Goal: Check status: Check status

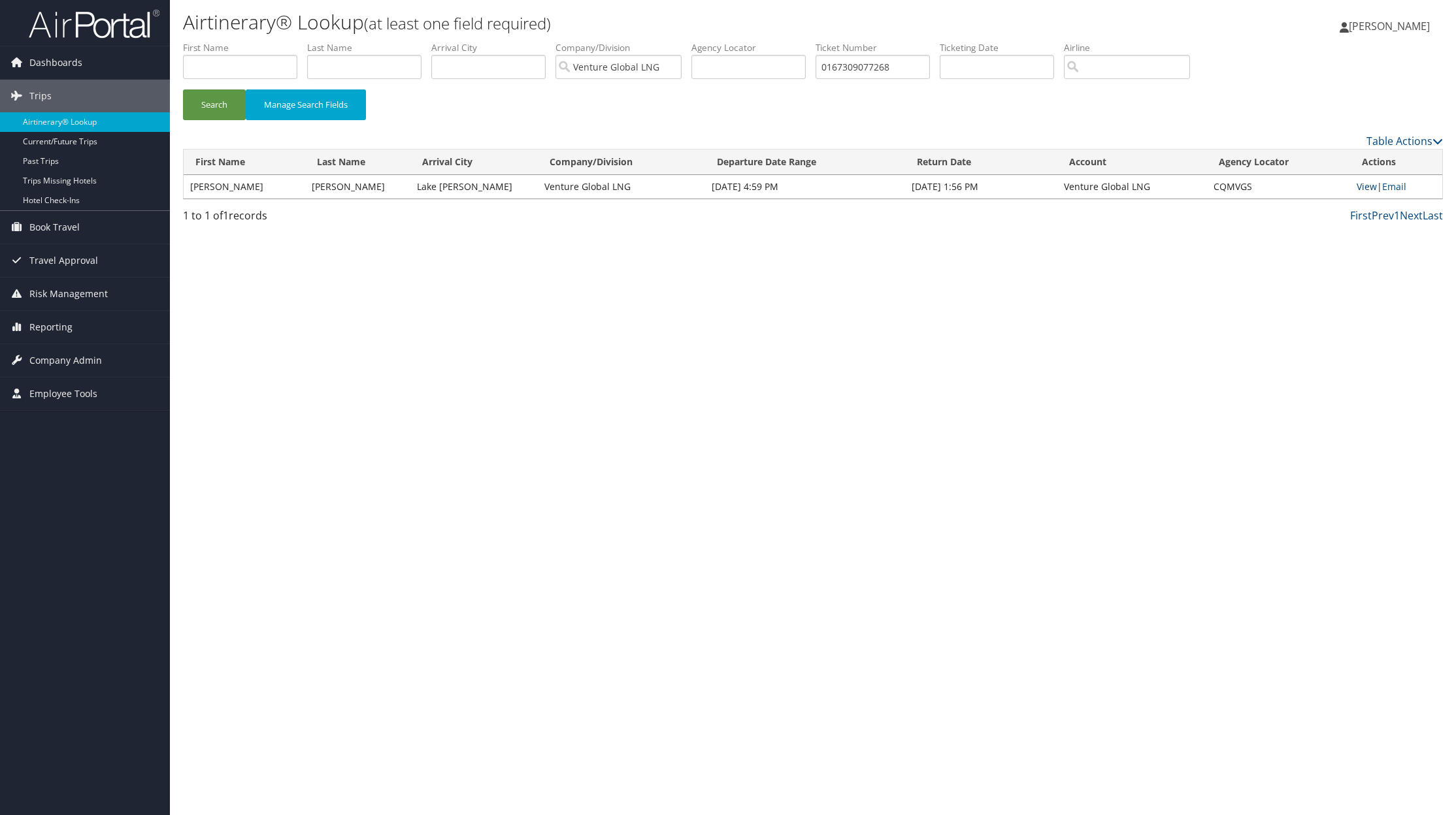
scroll to position [0, 1]
click at [1363, 188] on link "View" at bounding box center [1366, 186] width 20 height 12
click at [859, 76] on input "0167309077268" at bounding box center [872, 66] width 114 height 24
click at [859, 77] on input "0167309077268" at bounding box center [872, 66] width 114 height 24
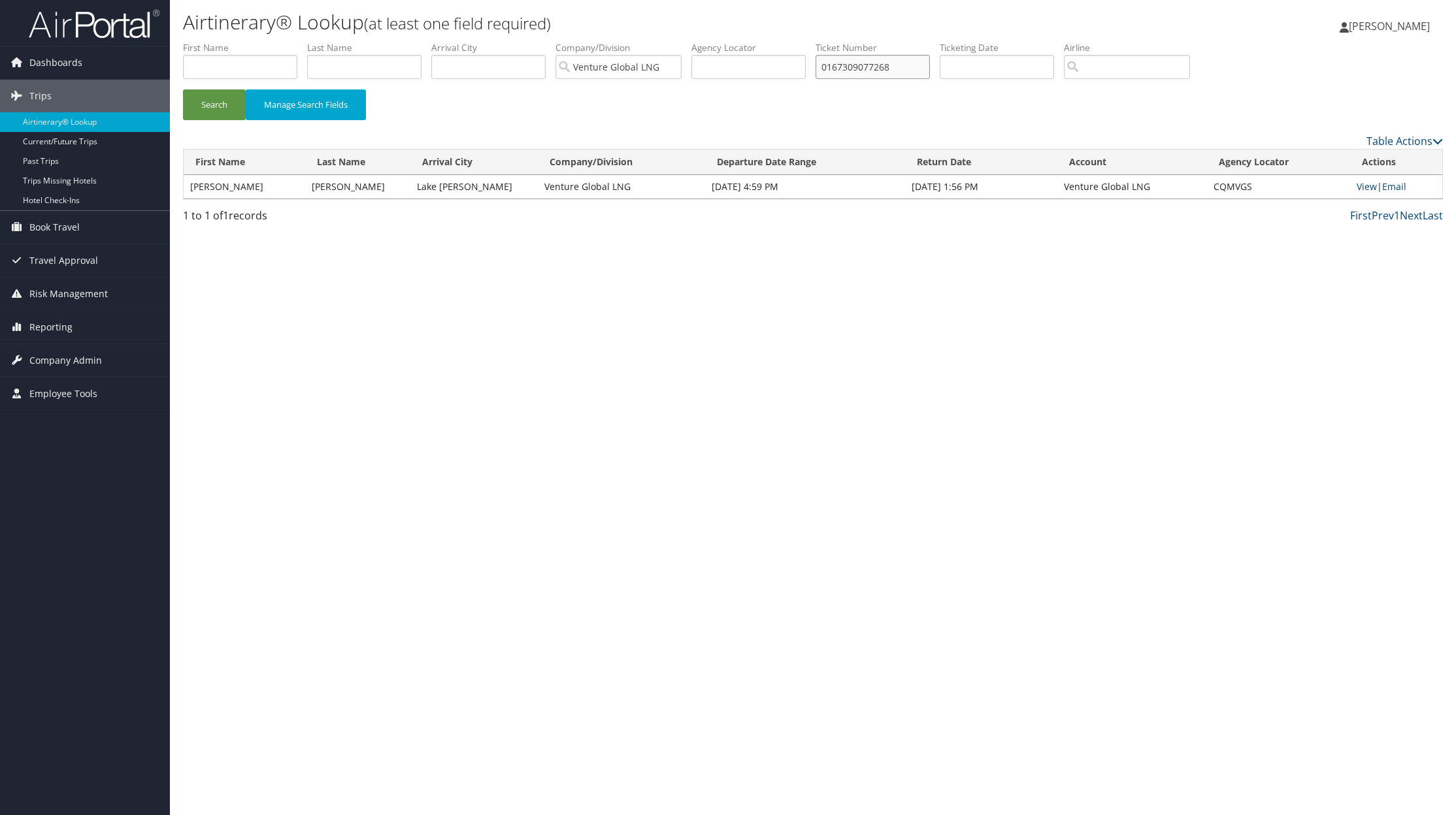
paste input "524411"
type input "0167309524411"
click at [192, 109] on button "Search" at bounding box center [214, 105] width 63 height 31
click at [1358, 187] on link "View" at bounding box center [1366, 186] width 20 height 12
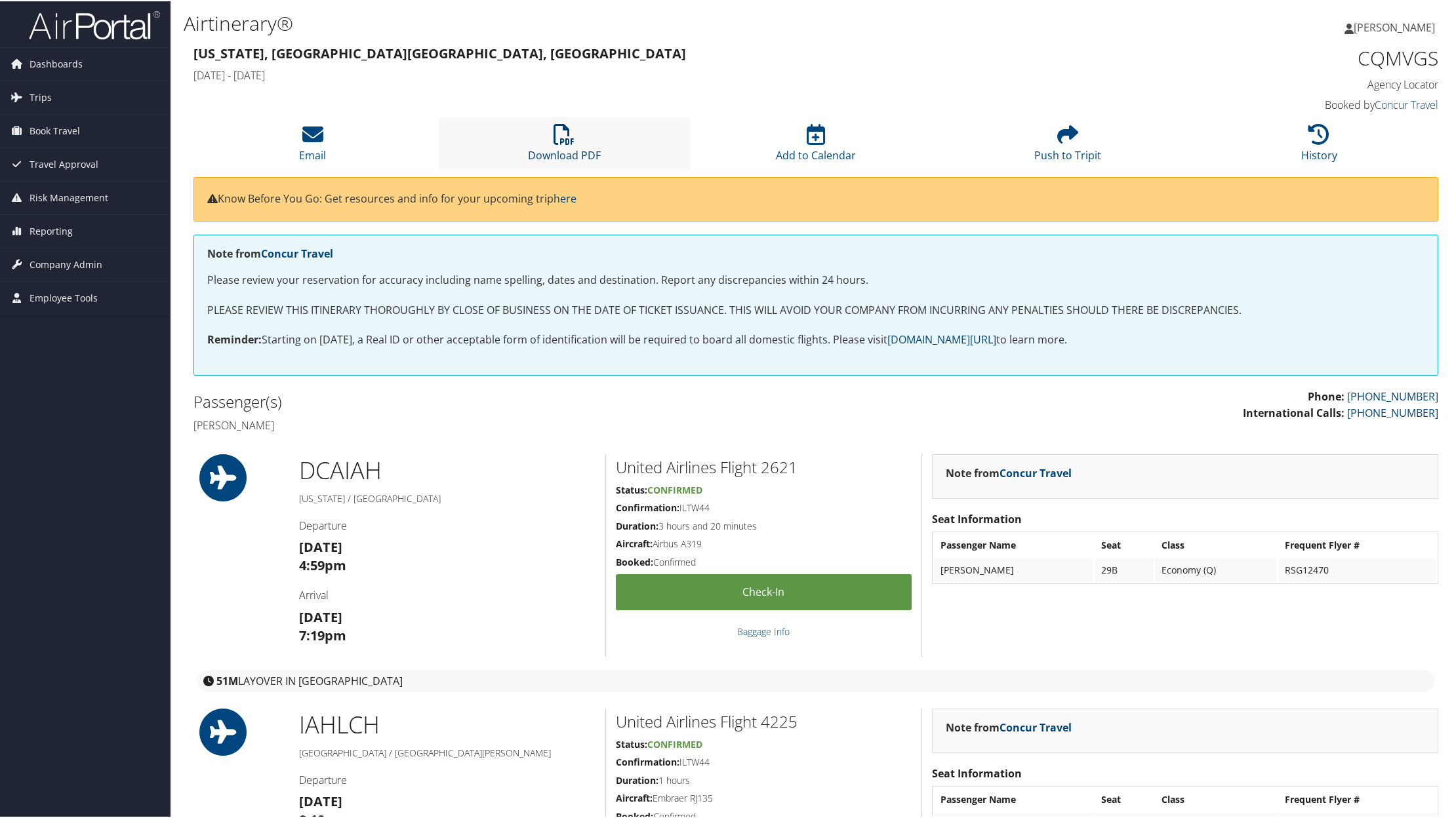
click at [552, 148] on link "Download PDF" at bounding box center [564, 145] width 72 height 31
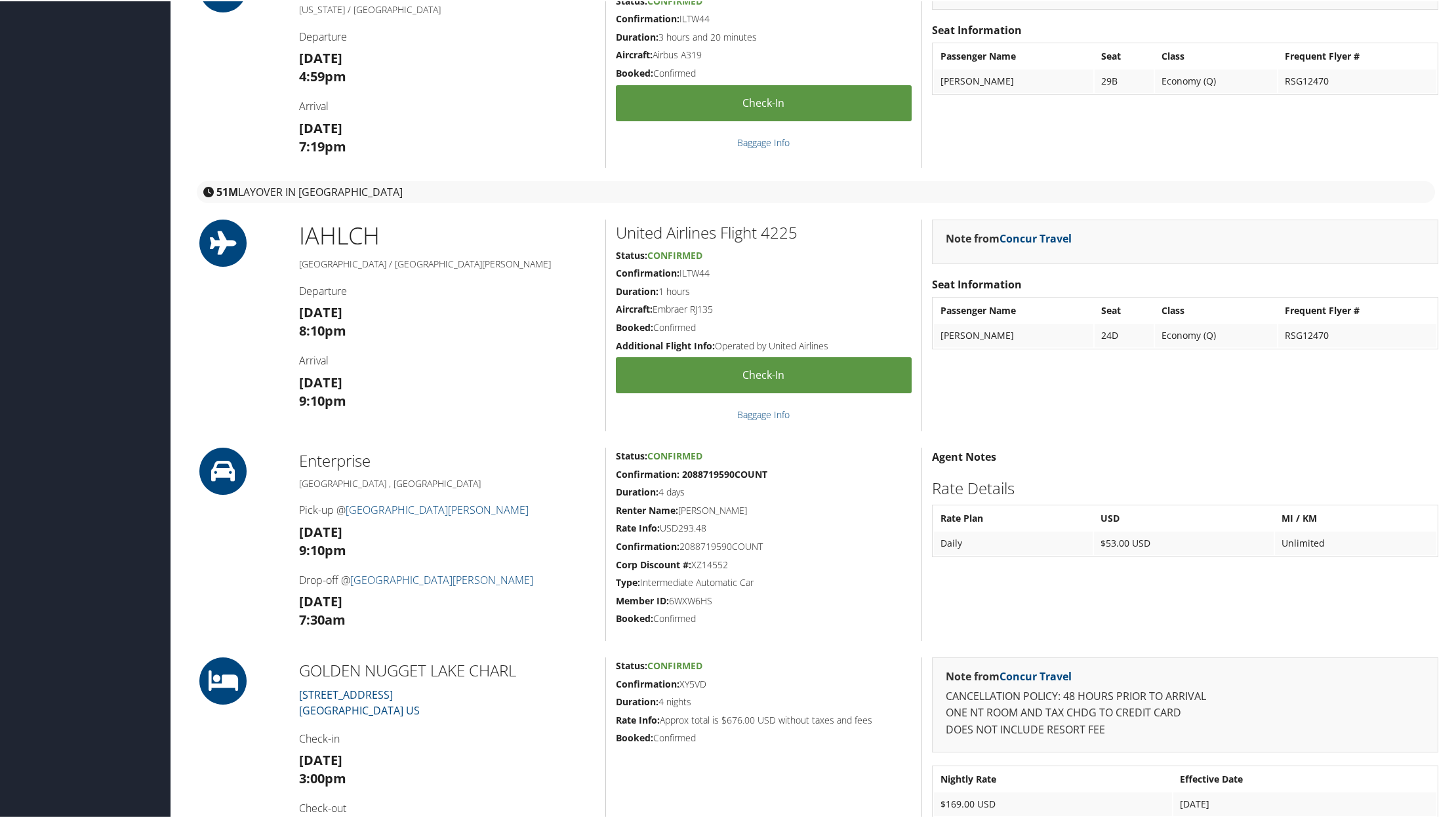
scroll to position [533, 0]
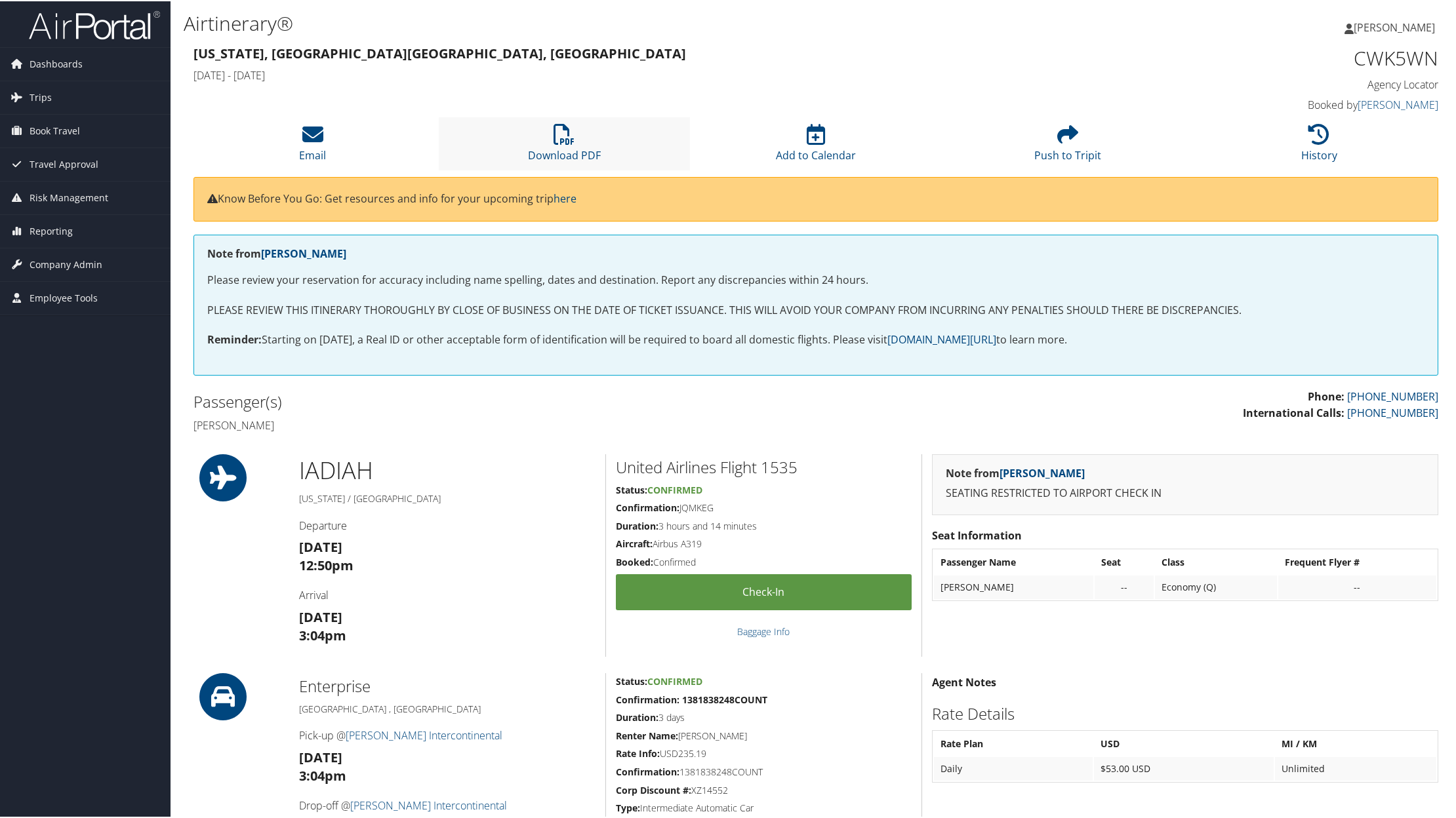
click at [552, 141] on li "Download PDF" at bounding box center [564, 143] width 252 height 53
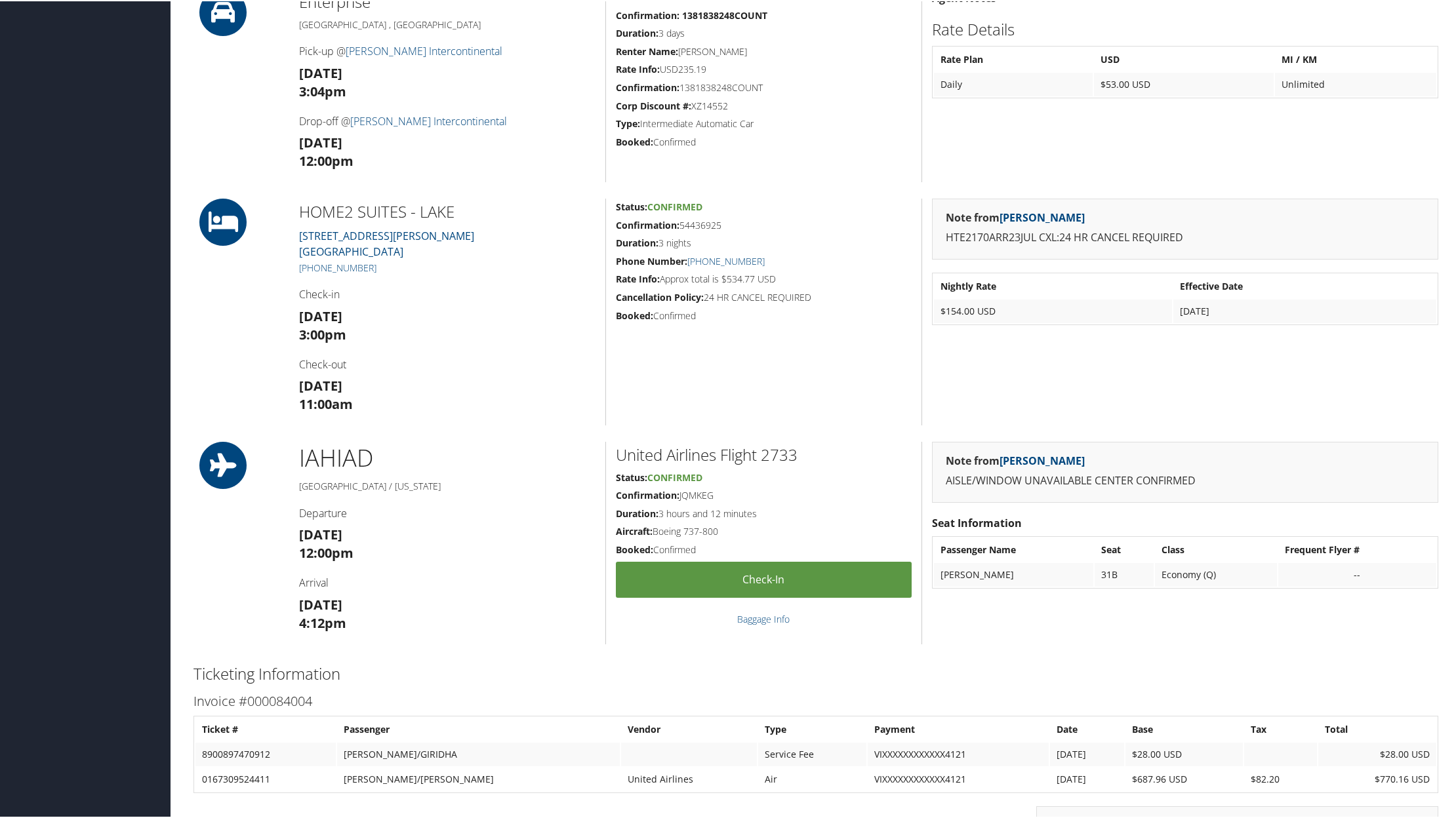
scroll to position [803, 0]
